Goal: Information Seeking & Learning: Learn about a topic

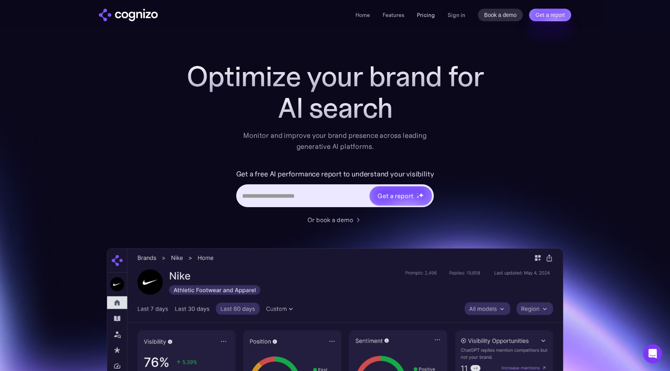
click at [427, 17] on link "Pricing" at bounding box center [426, 14] width 18 height 7
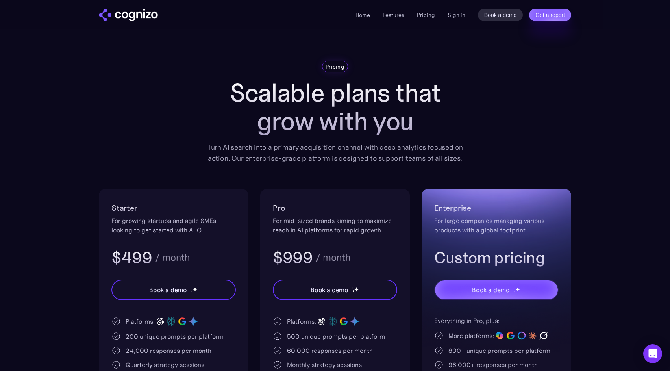
click at [129, 13] on img "home" at bounding box center [128, 15] width 59 height 13
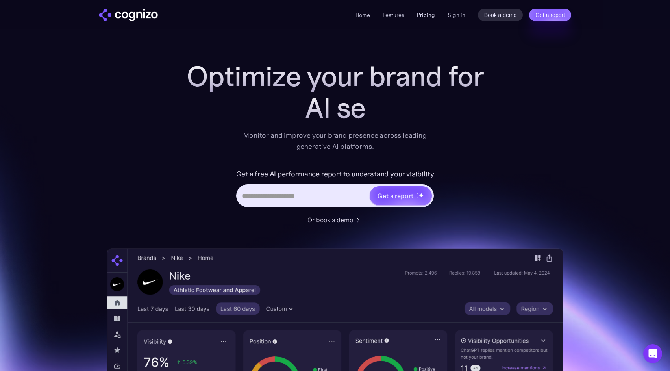
click at [427, 18] on link "Pricing" at bounding box center [426, 14] width 18 height 7
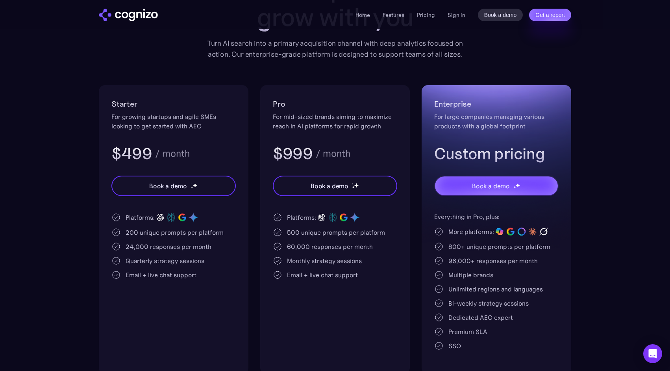
scroll to position [106, 0]
